Goal: Task Accomplishment & Management: Manage account settings

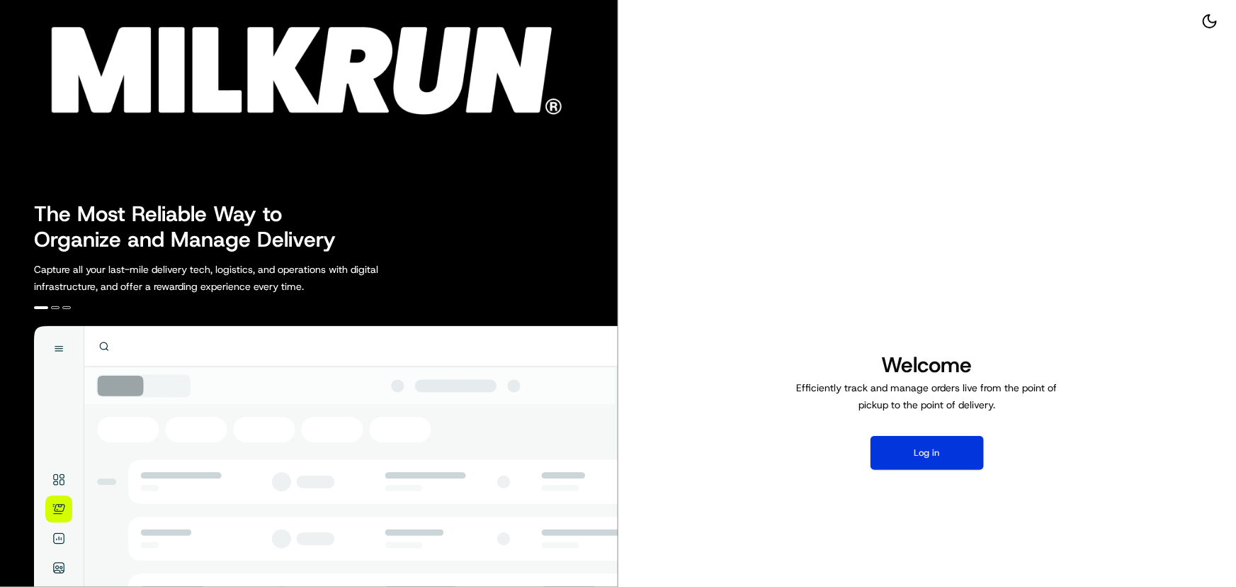
click at [910, 449] on button "Log in" at bounding box center [927, 453] width 113 height 34
